Goal: Book appointment/travel/reservation

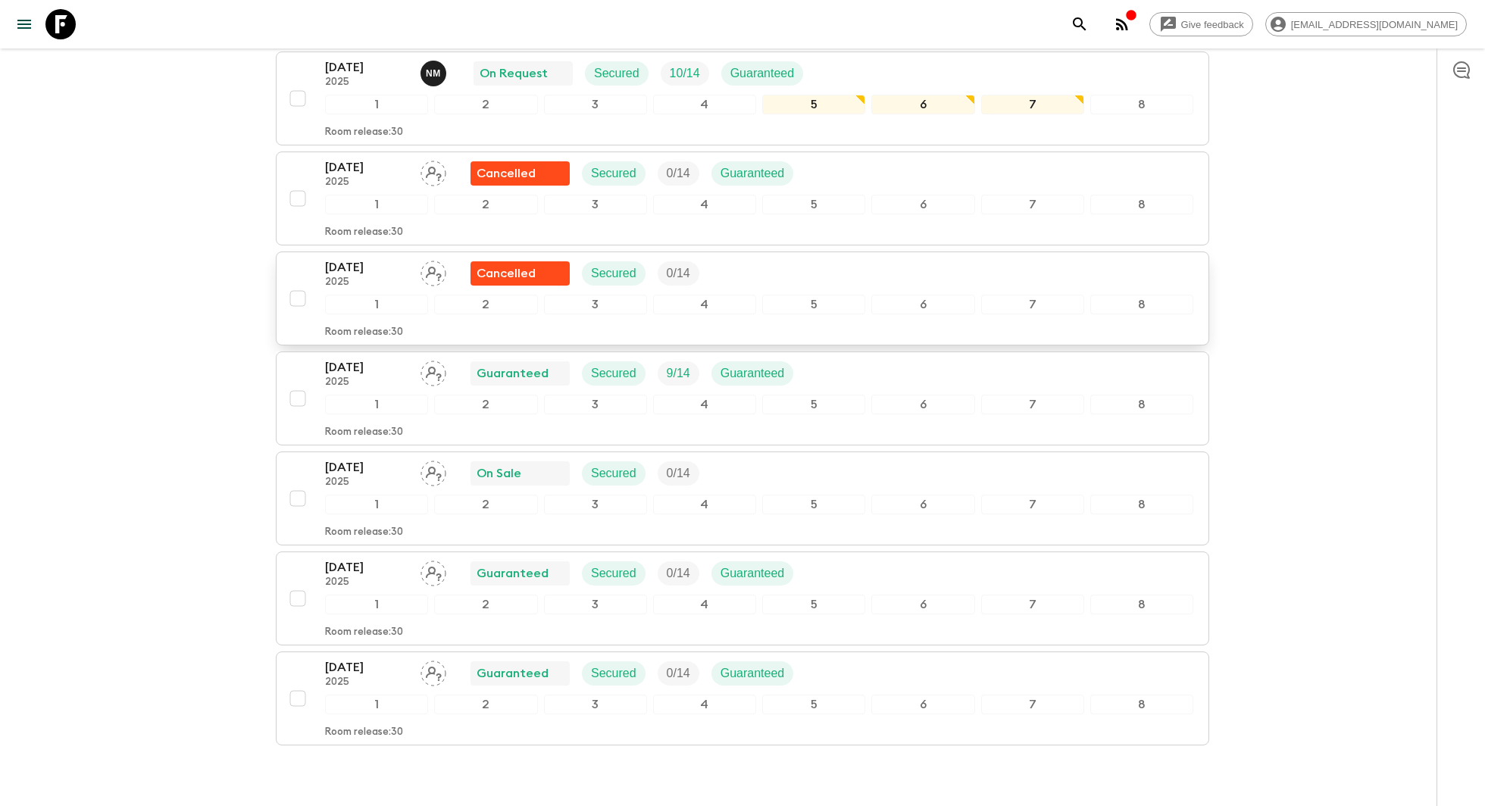
scroll to position [606, 0]
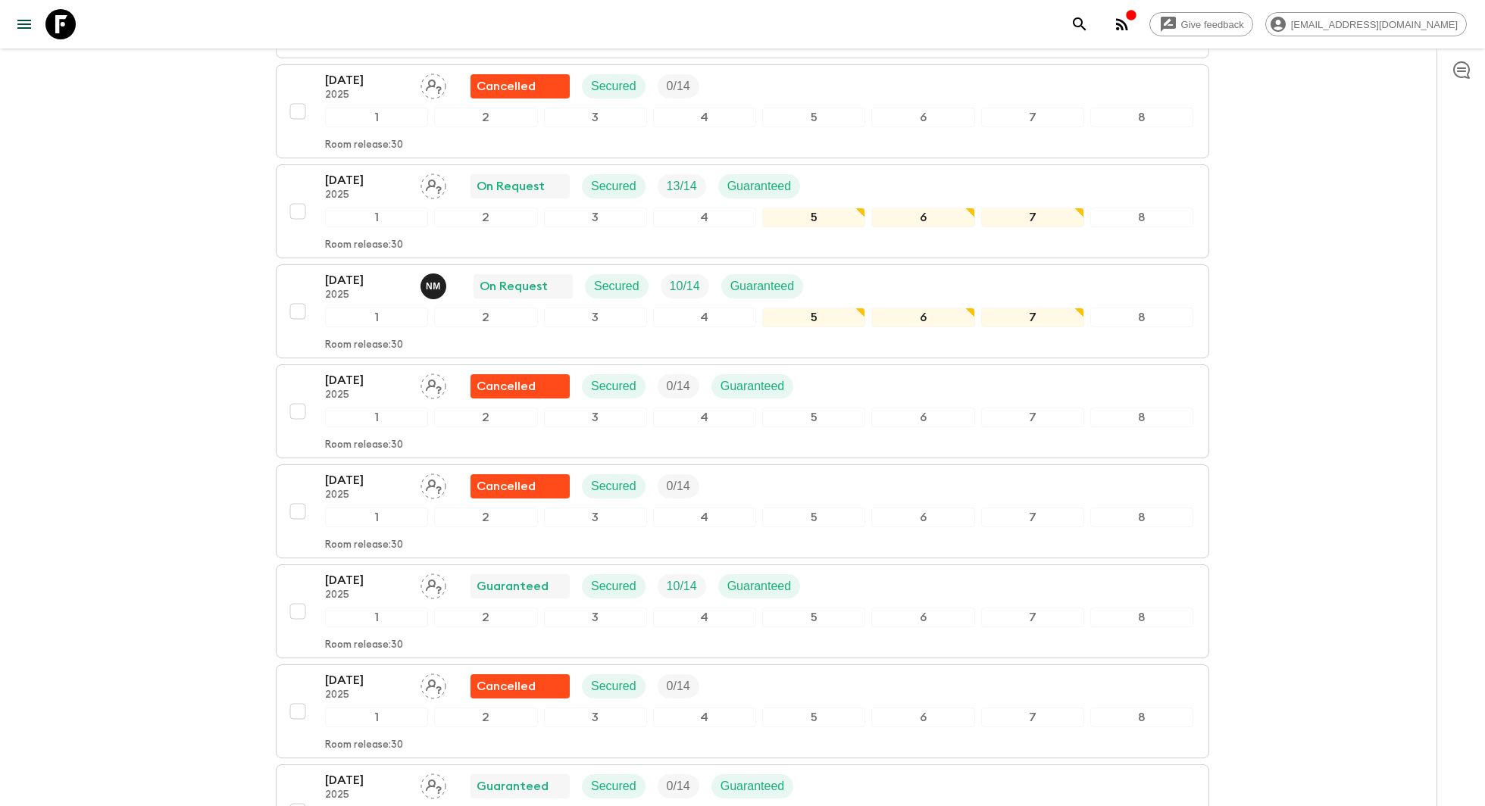
scroll to position [368, 0]
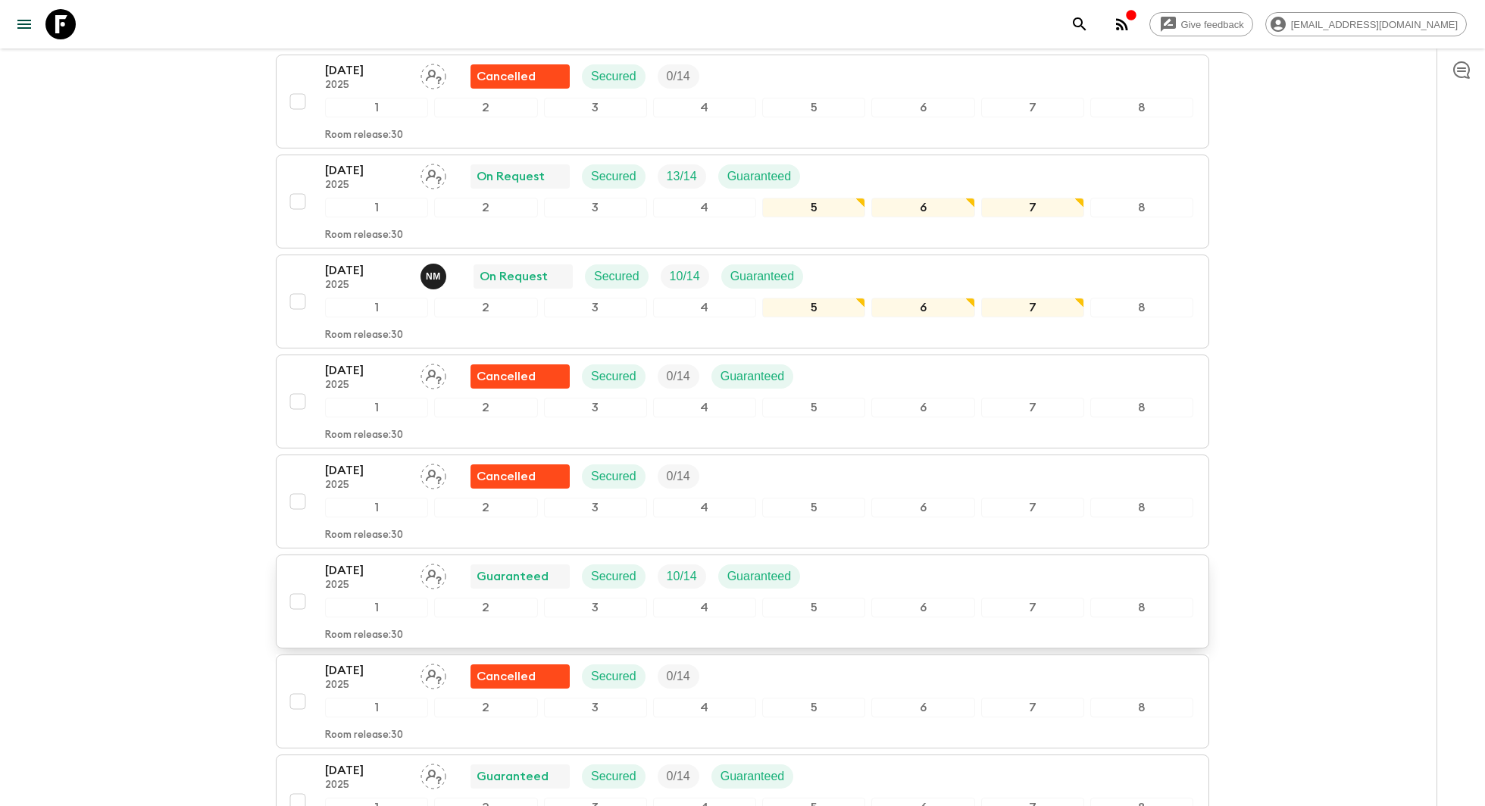
click at [553, 573] on div "Guaranteed" at bounding box center [520, 577] width 87 height 18
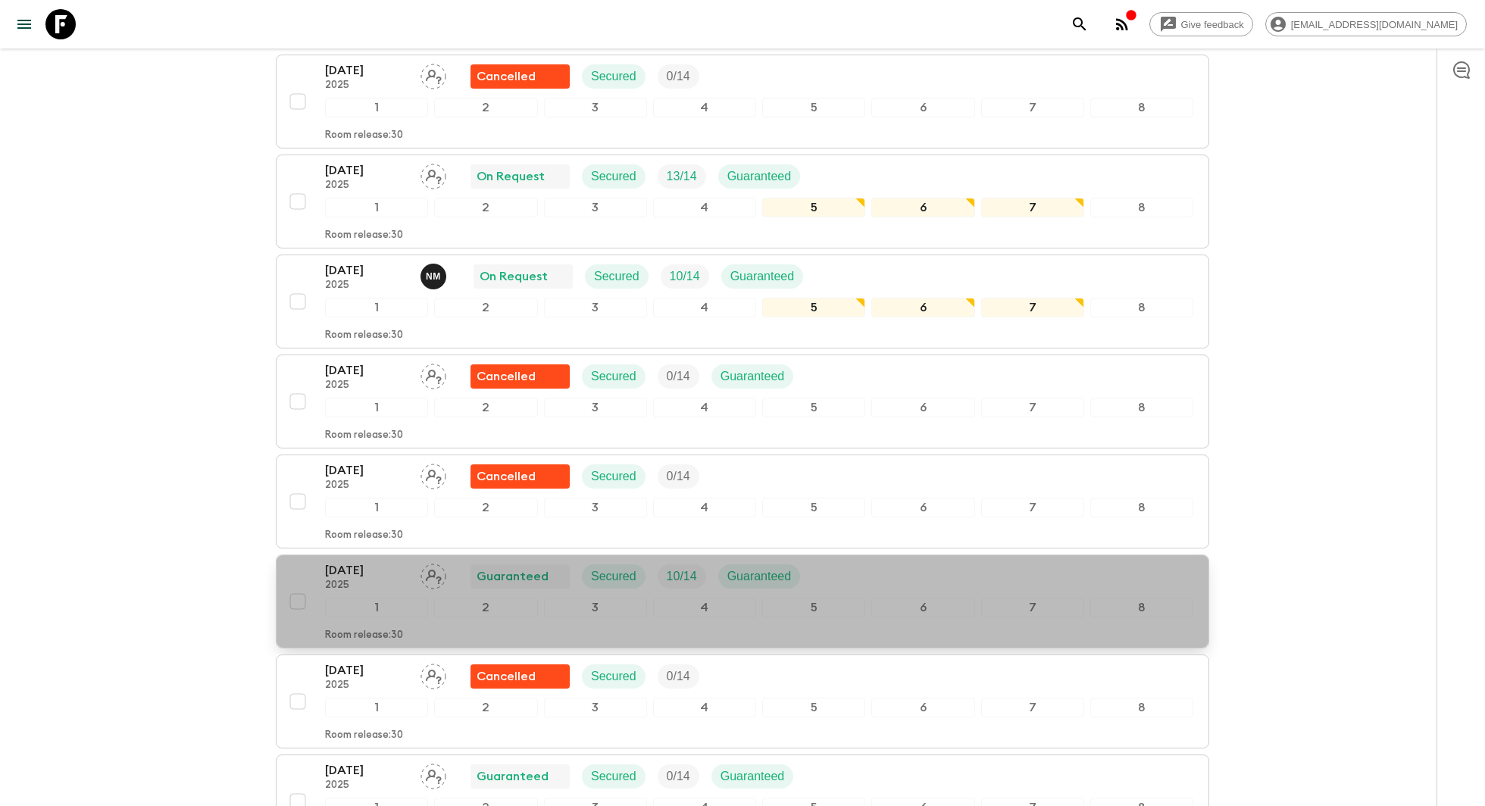
click at [582, 589] on div "[DATE] 2025 Guaranteed Secured 10 / 14 Guaranteed 1 2 3 4 5 6 7 8 Room release:…" at bounding box center [759, 602] width 869 height 80
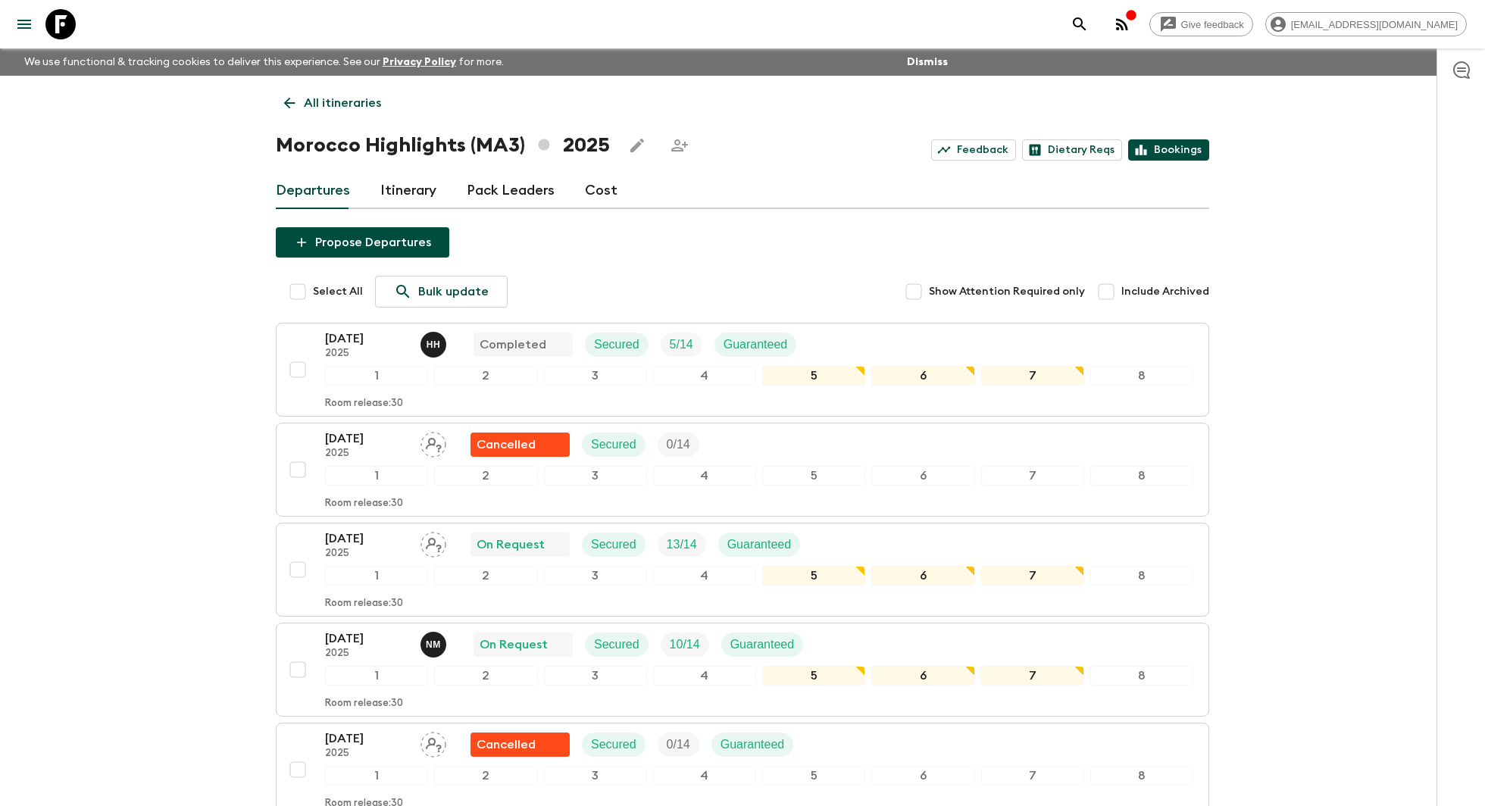
click at [1154, 153] on link "Bookings" at bounding box center [1169, 149] width 81 height 21
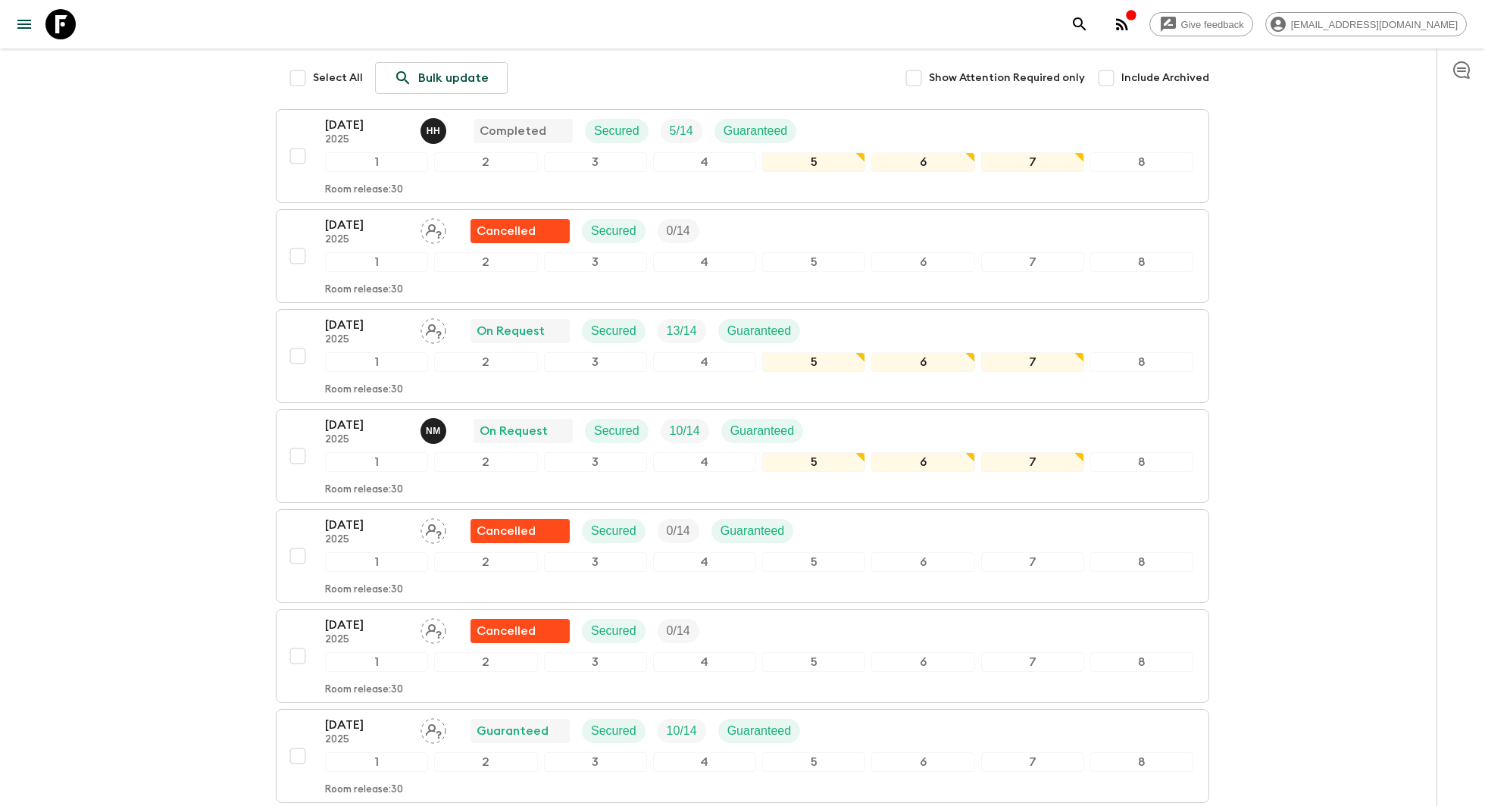
scroll to position [215, 0]
click at [567, 341] on div "[DATE] 2025 On Request Secured 13 / 14 Guaranteed" at bounding box center [568, 330] width 487 height 30
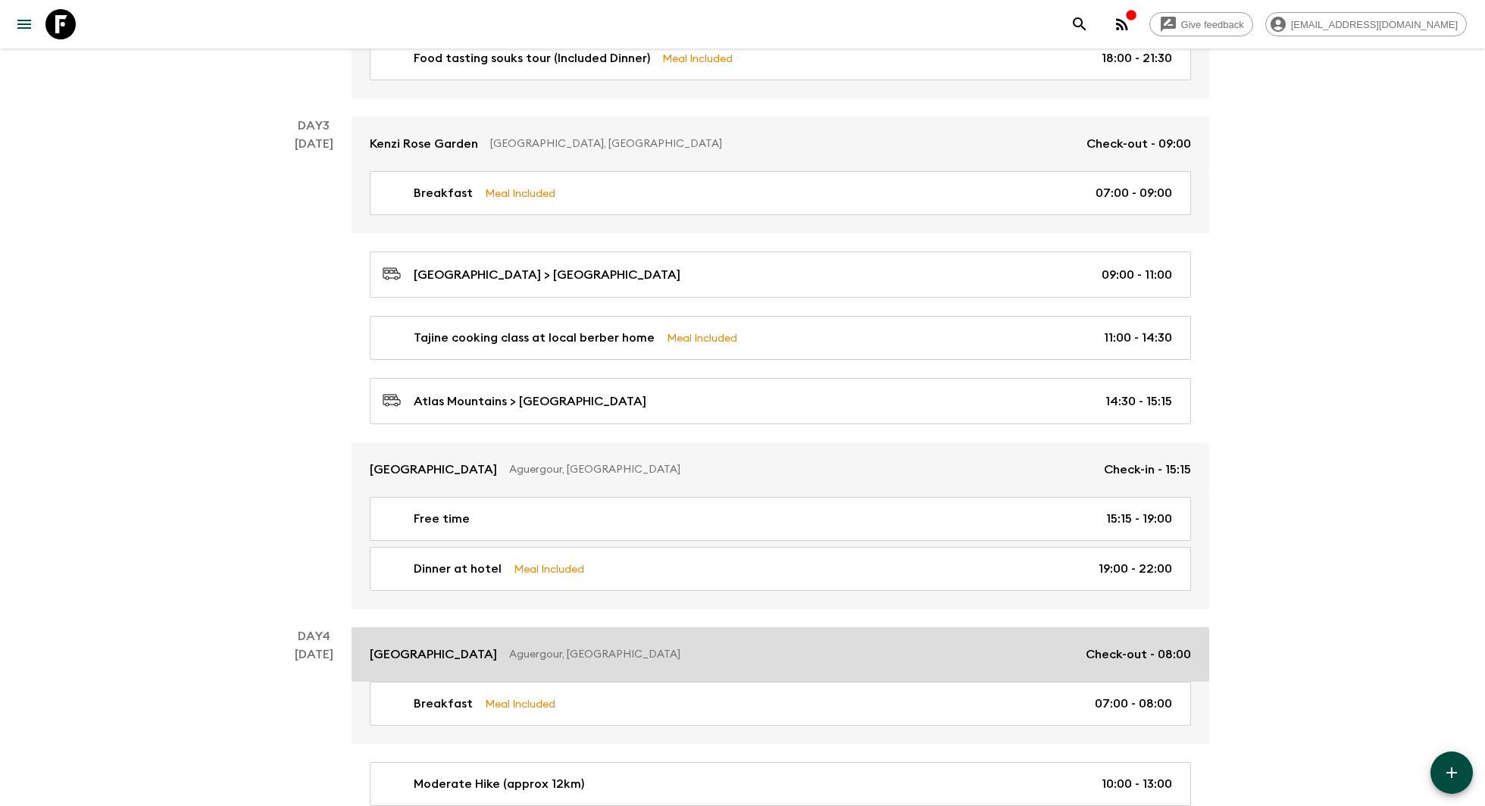
scroll to position [956, 0]
